Goal: Task Accomplishment & Management: Manage account settings

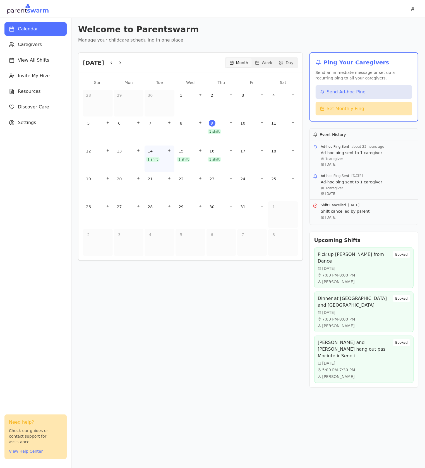
click at [152, 160] on div "1 shift" at bounding box center [159, 156] width 14 height 7
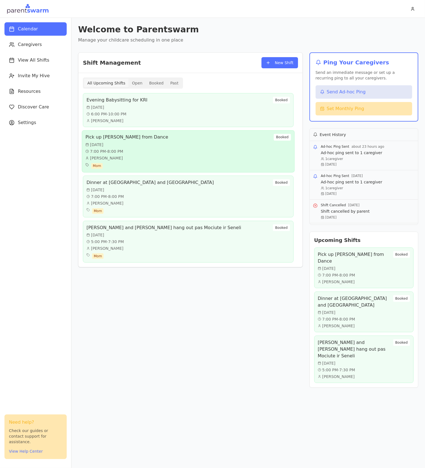
click at [187, 160] on div "Pick up [PERSON_NAME] from Dance [DATE] 7:00 PM - 8:00 PM [PERSON_NAME] Mom Boo…" at bounding box center [195, 152] width 208 height 56
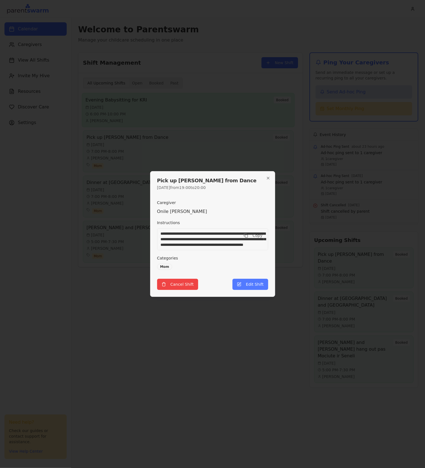
drag, startPoint x: 216, startPoint y: 81, endPoint x: 177, endPoint y: 111, distance: 49.3
click at [215, 81] on div at bounding box center [212, 234] width 425 height 468
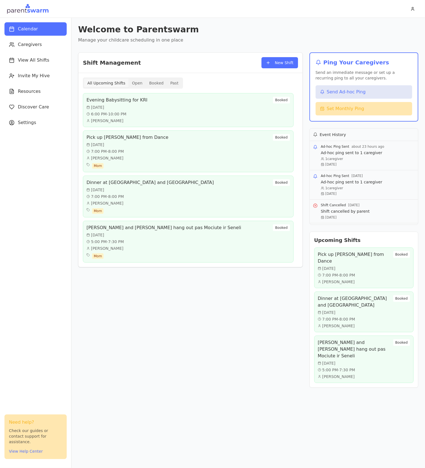
click at [298, 360] on div "Shift Management New Shift All Upcoming Shifts Open Booked Past Evening Babysit…" at bounding box center [190, 220] width 289 height 375
click at [281, 66] on button "New Shift" at bounding box center [295, 73] width 37 height 15
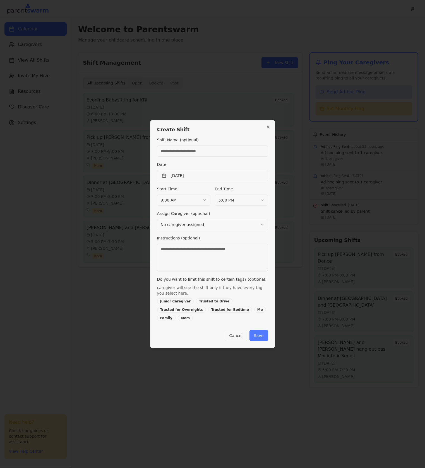
click at [191, 174] on div "Date [DATE]" at bounding box center [212, 171] width 111 height 20
click at [192, 177] on button "[DATE]" at bounding box center [212, 175] width 111 height 11
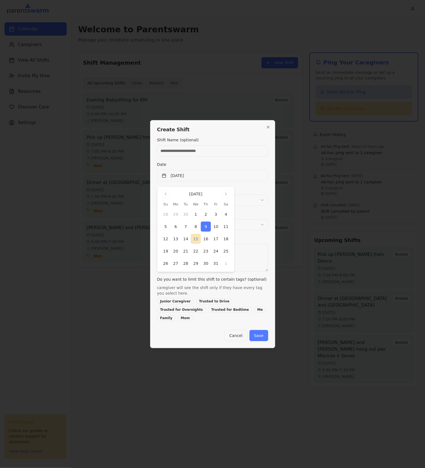
click at [197, 239] on button "15" at bounding box center [196, 239] width 10 height 10
click at [245, 132] on h2 "Create Shift" at bounding box center [212, 129] width 111 height 5
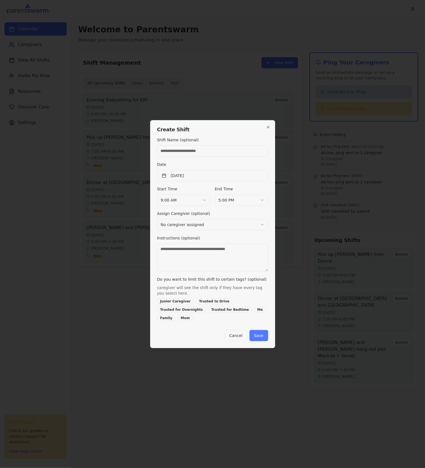
click at [199, 151] on input "Shift Name (optional)" at bounding box center [212, 151] width 111 height 11
type input "*******"
type input "**********"
click at [175, 203] on body "Calendar Caregivers View All Shifts Invite My Hive Resources Discover Care Sett…" at bounding box center [212, 234] width 425 height 468
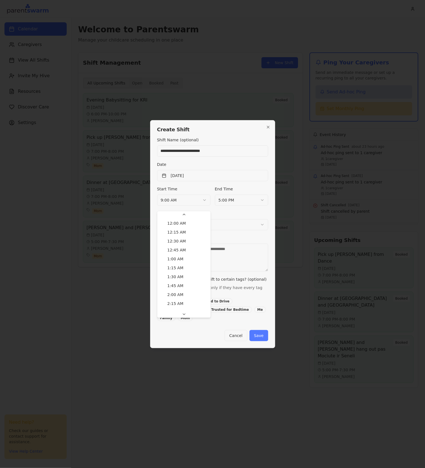
scroll to position [238, 0]
click at [186, 205] on body "Calendar Caregivers View All Shifts Invite My Hive Resources Discover Care Sett…" at bounding box center [212, 234] width 425 height 468
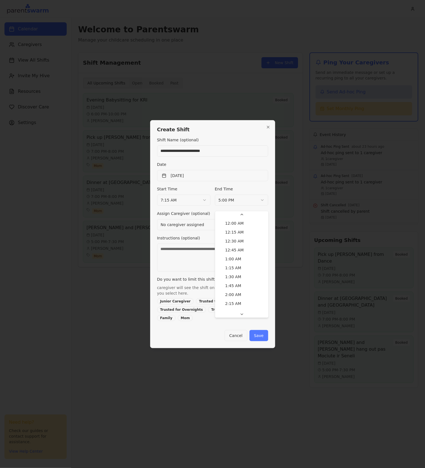
click at [235, 204] on body "Calendar Caregivers View All Shifts Invite My Hive Resources Discover Care Sett…" at bounding box center [212, 234] width 425 height 468
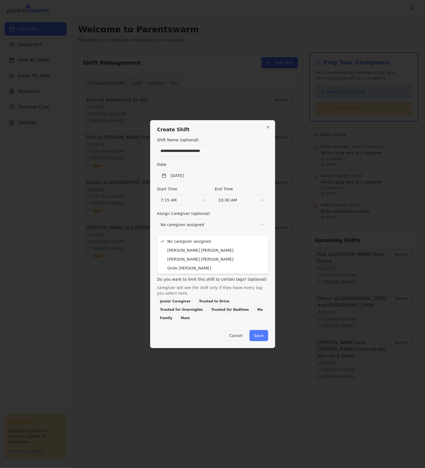
click at [194, 231] on body "Calendar Caregivers View All Shifts Invite My Hive Resources Discover Care Sett…" at bounding box center [212, 234] width 425 height 468
click at [196, 259] on textarea "Instructions (optional)" at bounding box center [212, 258] width 111 height 28
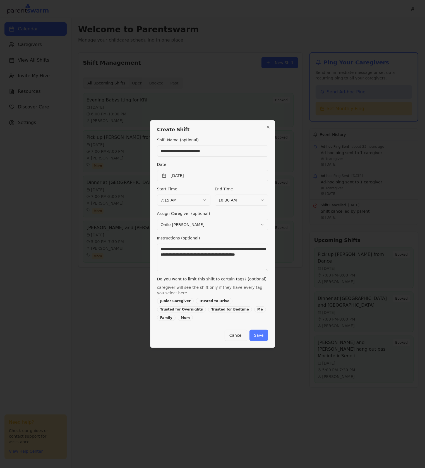
type textarea "**********"
click at [193, 315] on div "Mom" at bounding box center [185, 318] width 15 height 6
click at [257, 331] on button "Save" at bounding box center [258, 335] width 18 height 11
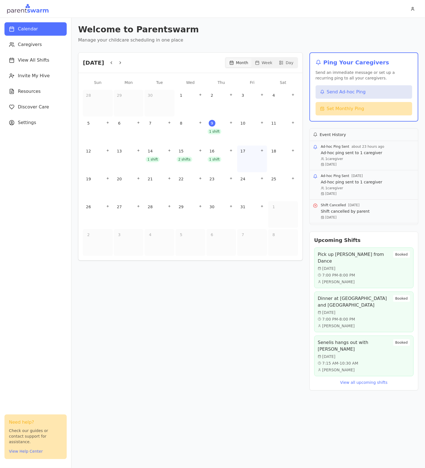
click at [248, 152] on div "17" at bounding box center [252, 151] width 28 height 9
click at [243, 157] on div "17" at bounding box center [252, 159] width 30 height 27
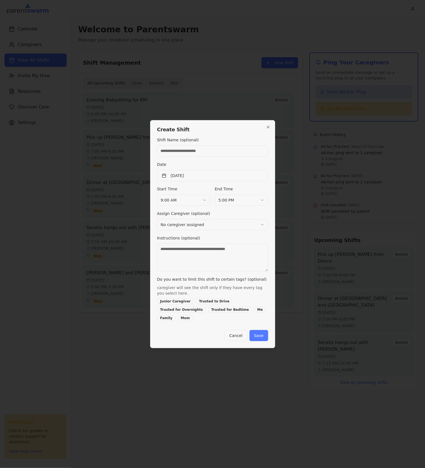
click at [125, 344] on div at bounding box center [212, 234] width 425 height 468
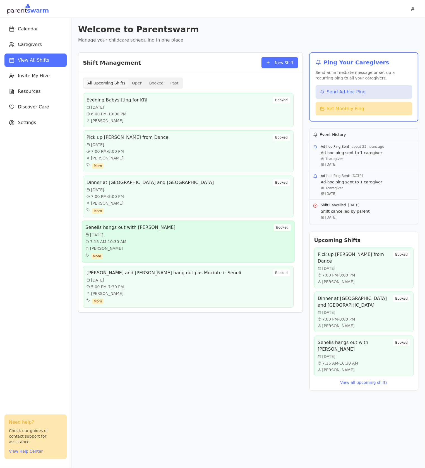
click at [163, 248] on div "Senelis hangs out with [PERSON_NAME][DATE] 7:15 AM - 10:30 AM [PERSON_NAME] Mom…" at bounding box center [187, 241] width 205 height 35
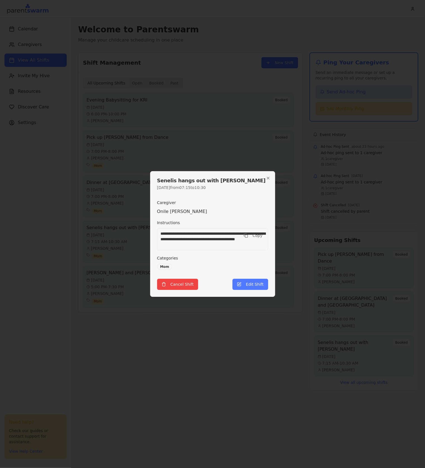
click at [198, 217] on div "**********" at bounding box center [212, 235] width 111 height 80
click at [168, 225] on div "**********" at bounding box center [212, 234] width 111 height 31
click at [163, 212] on p "[PERSON_NAME]" at bounding box center [212, 211] width 111 height 7
click at [243, 281] on button "Edit Shift" at bounding box center [249, 284] width 35 height 11
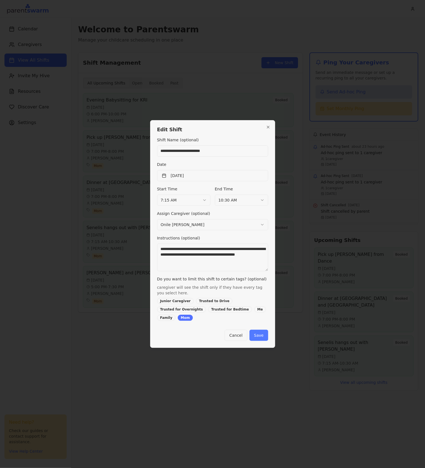
click at [186, 226] on body "Calendar Caregivers View All Shifts Invite My Hive Resources Discover Care Sett…" at bounding box center [212, 234] width 425 height 468
click at [261, 330] on button "Save" at bounding box center [258, 335] width 18 height 11
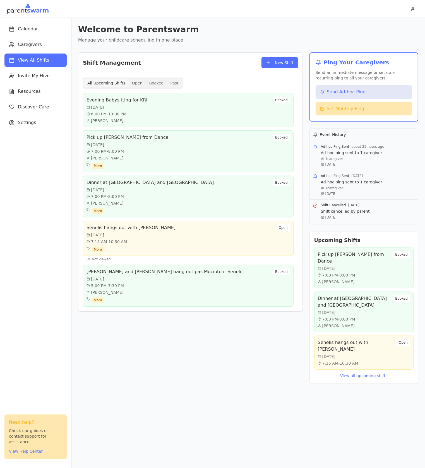
click at [156, 358] on div "Shift Management New Shift All Upcoming Shifts Open Booked Past Evening Babysit…" at bounding box center [190, 218] width 224 height 332
click at [277, 63] on button "New Shift" at bounding box center [279, 62] width 37 height 11
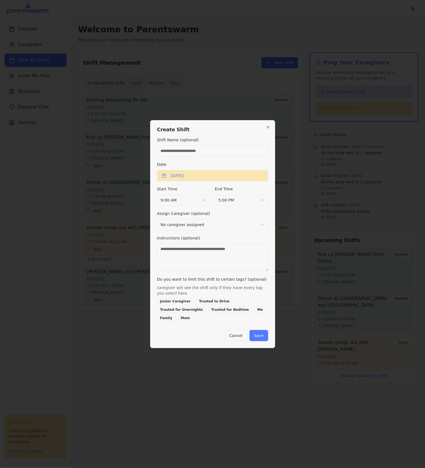
click at [191, 180] on button "[DATE]" at bounding box center [212, 175] width 111 height 11
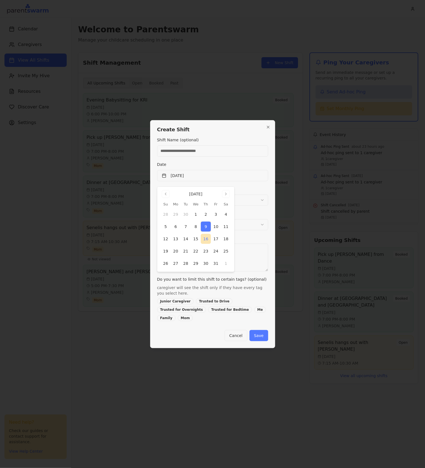
click at [207, 238] on button "16" at bounding box center [206, 239] width 10 height 10
click at [203, 238] on button "16" at bounding box center [206, 239] width 10 height 10
click at [253, 244] on div "Instructions (optional)" at bounding box center [212, 253] width 111 height 37
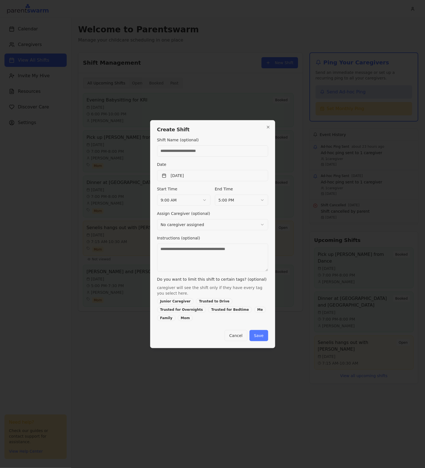
click at [193, 204] on body "Calendar Caregivers View All Shifts Invite My Hive Resources Discover Care Sett…" at bounding box center [212, 234] width 425 height 468
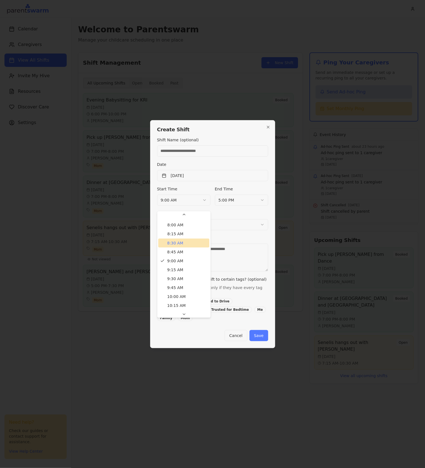
scroll to position [293, 0]
drag, startPoint x: 194, startPoint y: 286, endPoint x: 206, endPoint y: 253, distance: 34.2
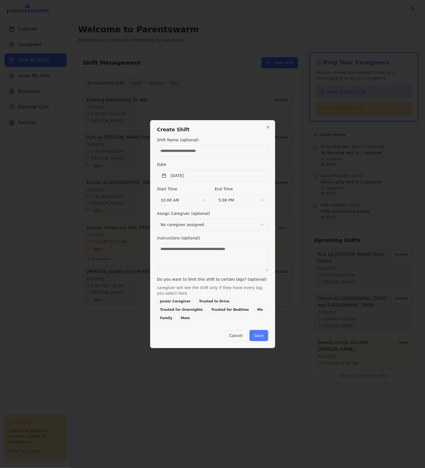
click at [235, 202] on body "Calendar Caregivers View All Shifts Invite My Hive Resources Discover Care Sett…" at bounding box center [212, 234] width 425 height 468
click at [237, 204] on body "Calendar Caregivers View All Shifts Invite My Hive Resources Discover Care Sett…" at bounding box center [212, 234] width 425 height 468
click at [200, 264] on textarea "Instructions (optional)" at bounding box center [212, 258] width 111 height 28
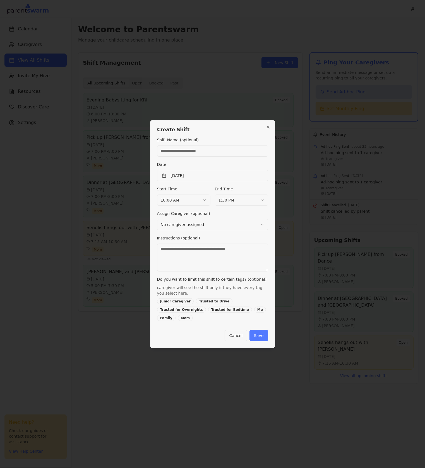
click at [188, 154] on input "Shift Name (optional)" at bounding box center [212, 151] width 111 height 11
type input "**********"
click at [224, 264] on textarea "Instructions (optional)" at bounding box center [212, 258] width 111 height 28
click at [248, 253] on textarea "**********" at bounding box center [212, 258] width 111 height 28
type textarea "**********"
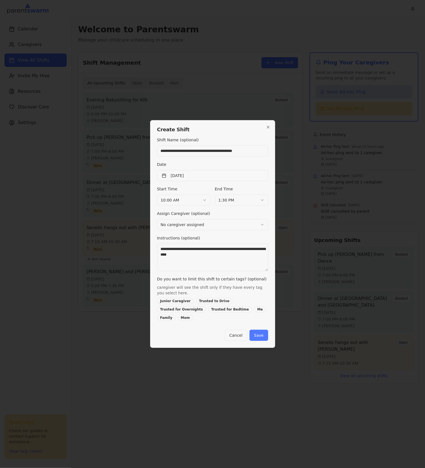
drag, startPoint x: 235, startPoint y: 311, endPoint x: 237, endPoint y: 315, distance: 4.6
click at [193, 315] on div "Mom" at bounding box center [185, 318] width 15 height 6
click at [255, 330] on button "Save" at bounding box center [258, 335] width 18 height 11
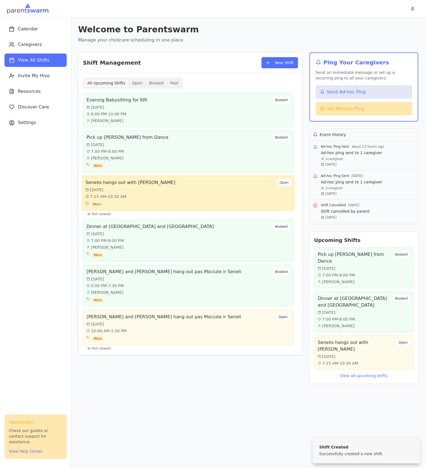
click at [171, 192] on div "Senelis hangs out with [PERSON_NAME][DATE] 7:15 AM - 10:30 AM Mom Open" at bounding box center [187, 193] width 205 height 28
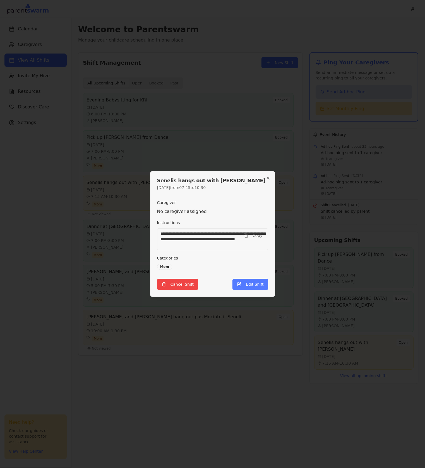
click at [195, 233] on textarea "**********" at bounding box center [212, 239] width 111 height 22
drag, startPoint x: 194, startPoint y: 233, endPoint x: 206, endPoint y: 228, distance: 13.0
click at [195, 232] on textarea "**********" at bounding box center [212, 239] width 111 height 22
click at [262, 283] on button "Edit Shift" at bounding box center [249, 284] width 35 height 11
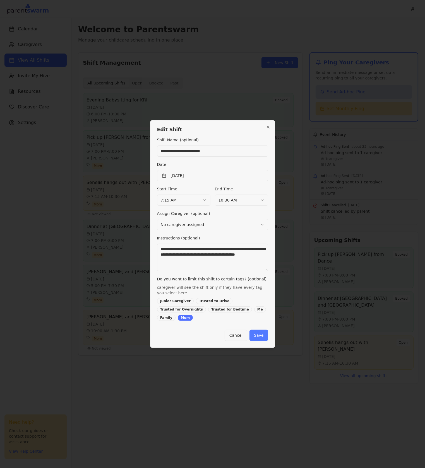
click at [194, 253] on textarea "**********" at bounding box center [212, 258] width 111 height 28
type textarea "**********"
click at [254, 330] on button "Save" at bounding box center [258, 335] width 18 height 11
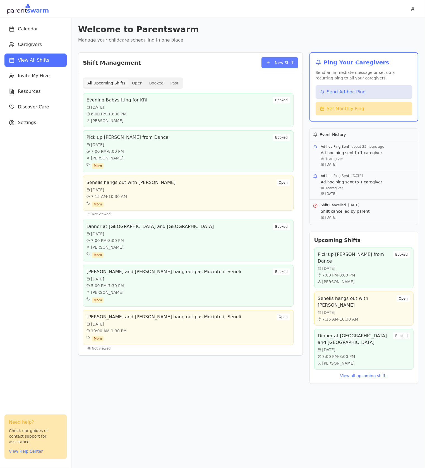
click at [282, 62] on button "New Shift" at bounding box center [279, 62] width 37 height 11
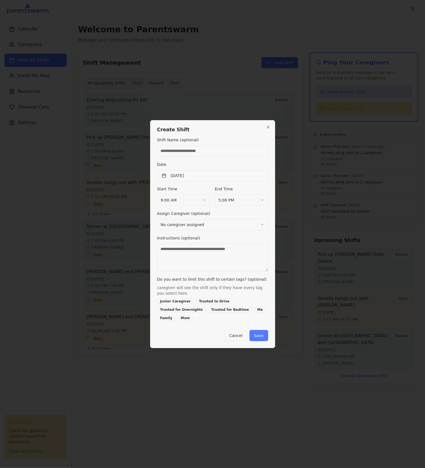
click at [190, 206] on body "Calendar Caregivers View All Shifts Invite My Hive Resources Discover Care Sett…" at bounding box center [212, 234] width 425 height 468
click at [245, 206] on body "Calendar Caregivers View All Shifts Invite My Hive Resources Discover Care Sett…" at bounding box center [212, 234] width 425 height 468
click at [197, 157] on input "Shift Name (optional)" at bounding box center [212, 151] width 111 height 11
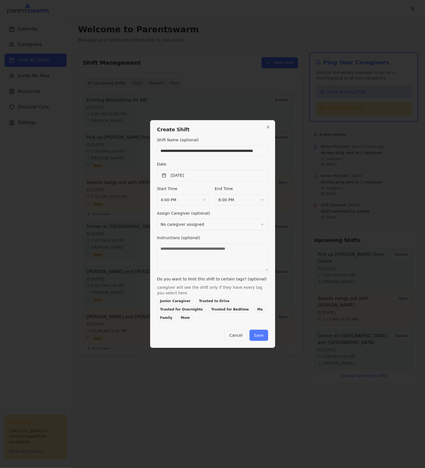
scroll to position [0, 9]
type input "**********"
click at [199, 259] on textarea "Instructions (optional)" at bounding box center [212, 257] width 111 height 28
type textarea "**********"
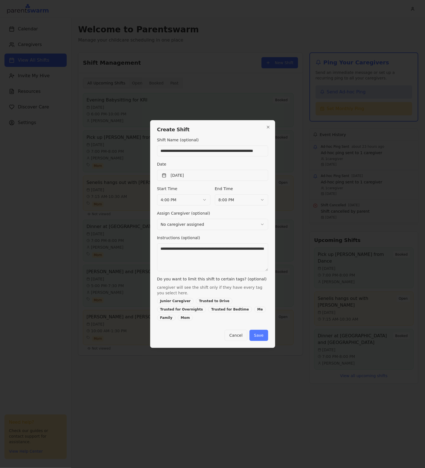
click at [193, 315] on div "Mom" at bounding box center [185, 318] width 15 height 6
click at [262, 331] on button "Save" at bounding box center [258, 335] width 18 height 11
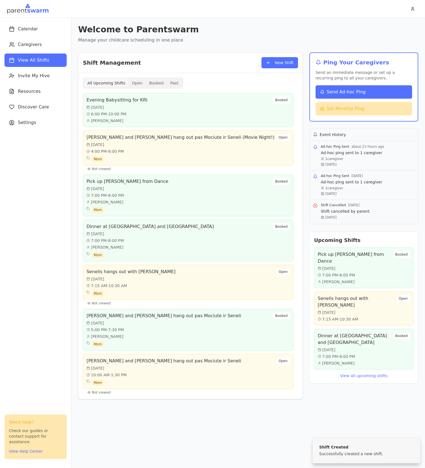
click at [369, 90] on button "Send Ad-hoc Ping" at bounding box center [363, 91] width 96 height 13
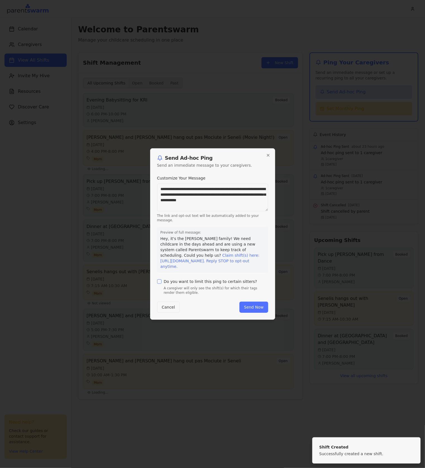
drag, startPoint x: 207, startPoint y: 209, endPoint x: 149, endPoint y: 171, distance: 69.7
click at [149, 171] on body "Calendar Caregivers View All Shifts Invite My Hive Resources Discover Care Sett…" at bounding box center [212, 234] width 425 height 468
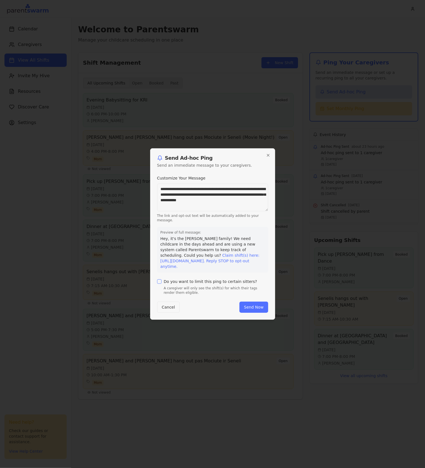
type textarea "*"
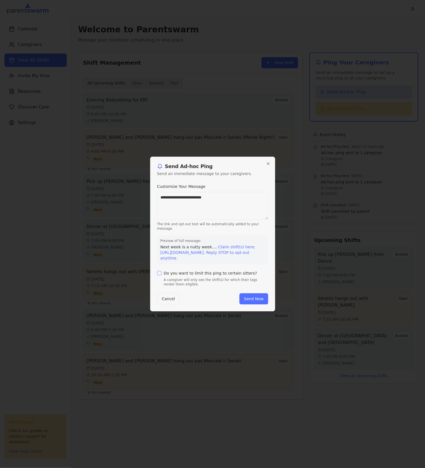
type textarea "**********"
click at [177, 274] on label "Do you want to limit this ping to certain sitters?" at bounding box center [210, 273] width 93 height 4
click at [161, 274] on button "Do you want to limit this ping to certain sitters?" at bounding box center [159, 273] width 4 height 4
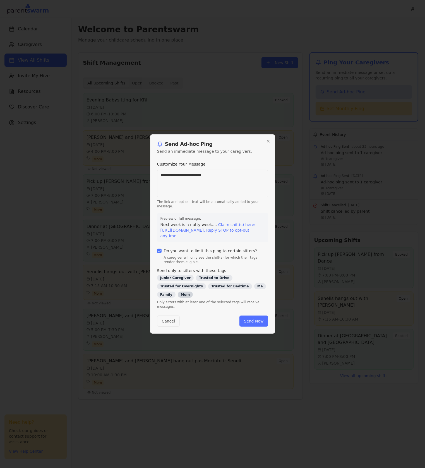
drag, startPoint x: 235, startPoint y: 291, endPoint x: 240, endPoint y: 299, distance: 9.0
click at [193, 292] on div "Mom" at bounding box center [185, 295] width 15 height 6
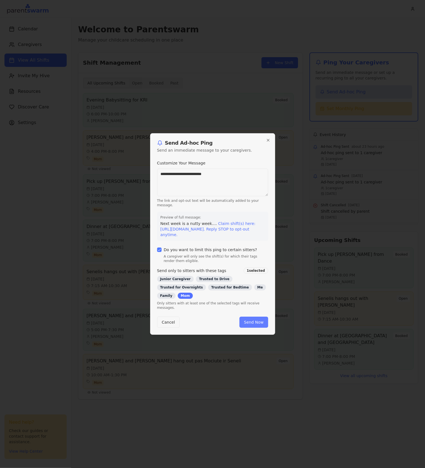
click at [256, 317] on button "Send Now" at bounding box center [253, 322] width 28 height 11
